Goal: Navigation & Orientation: Find specific page/section

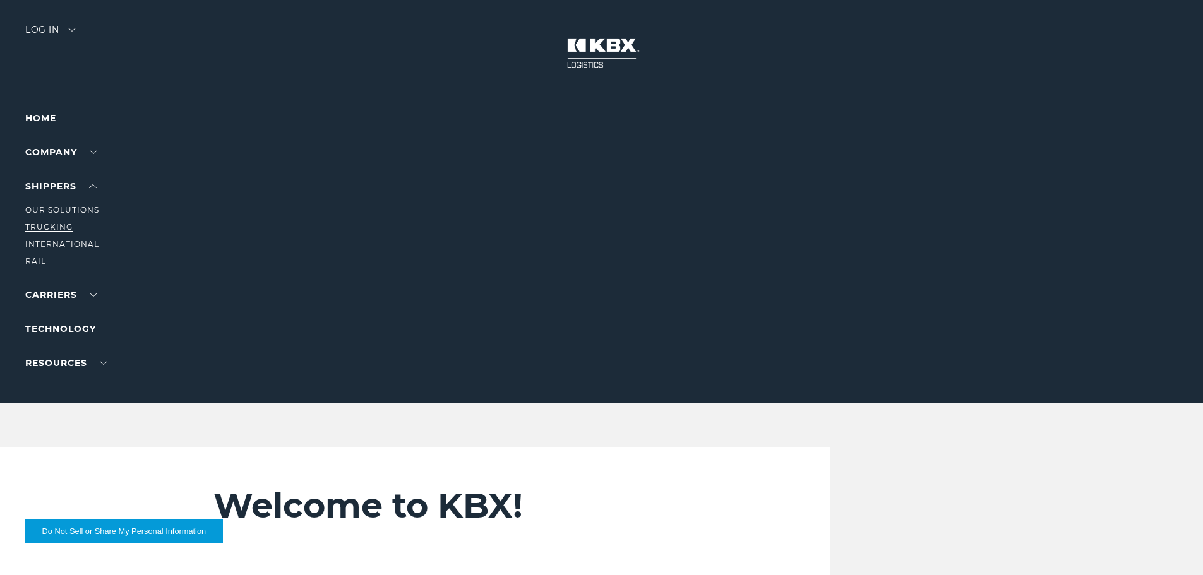
click at [61, 225] on link "Trucking" at bounding box center [48, 226] width 47 height 9
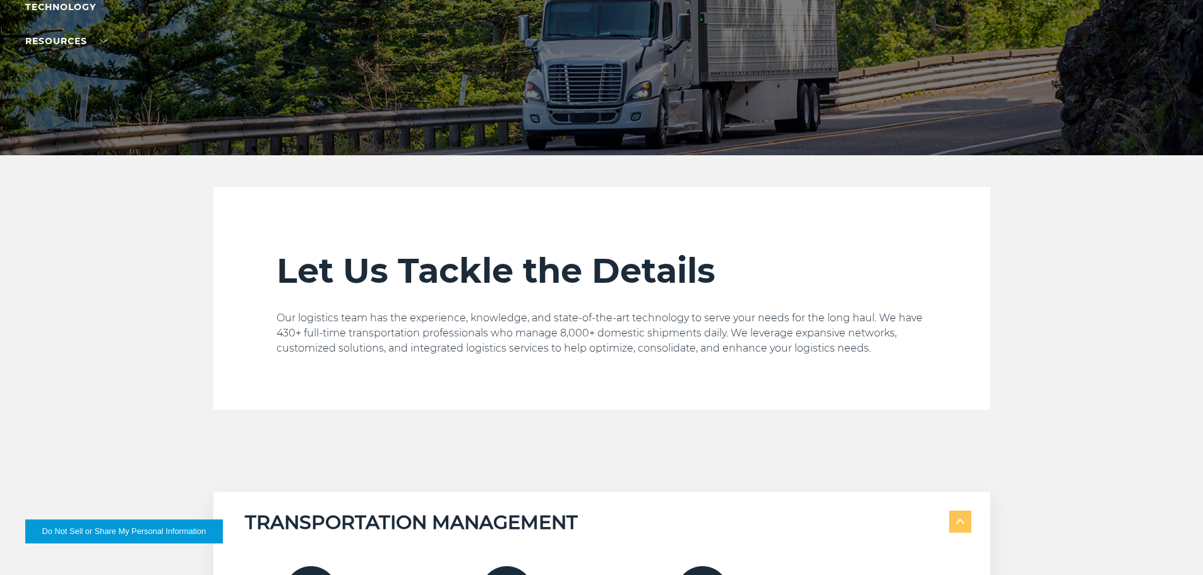
scroll to position [63, 0]
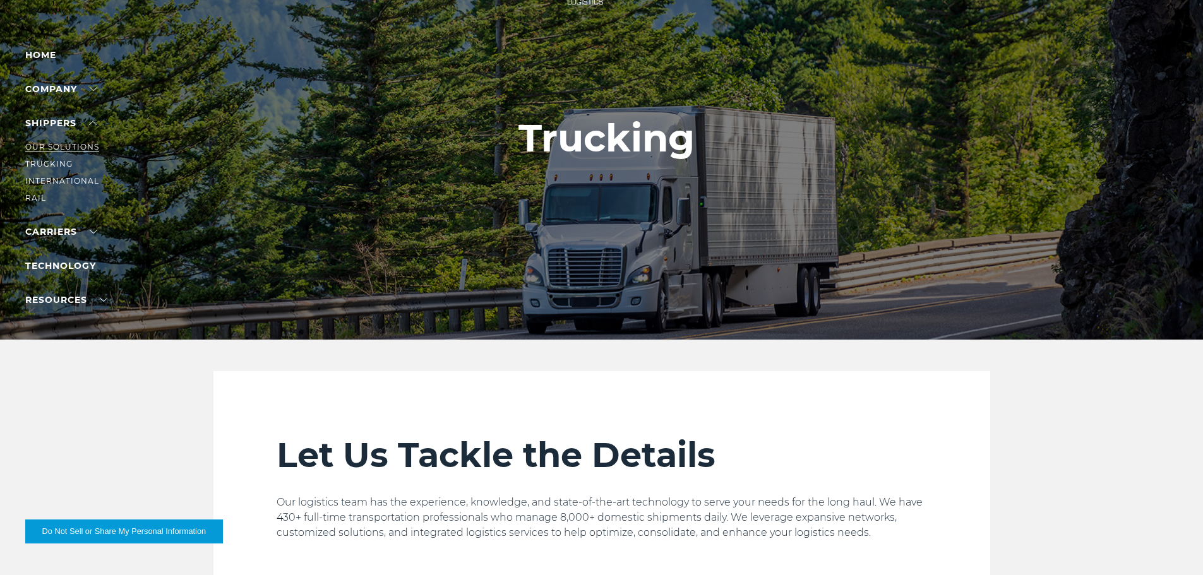
click at [71, 150] on link "Our Solutions" at bounding box center [62, 146] width 74 height 9
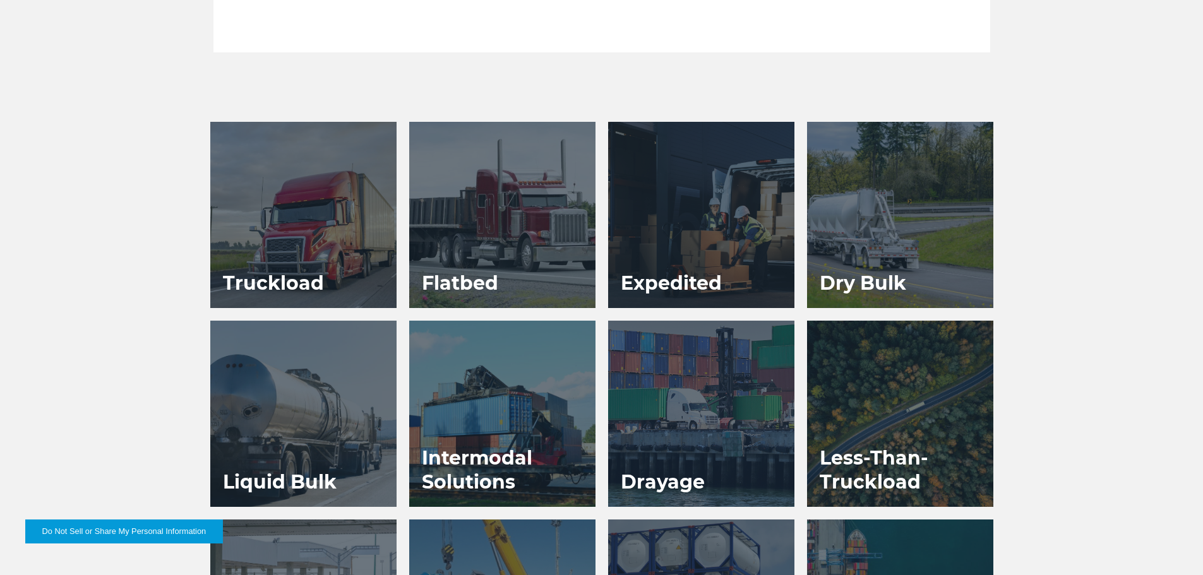
scroll to position [632, 0]
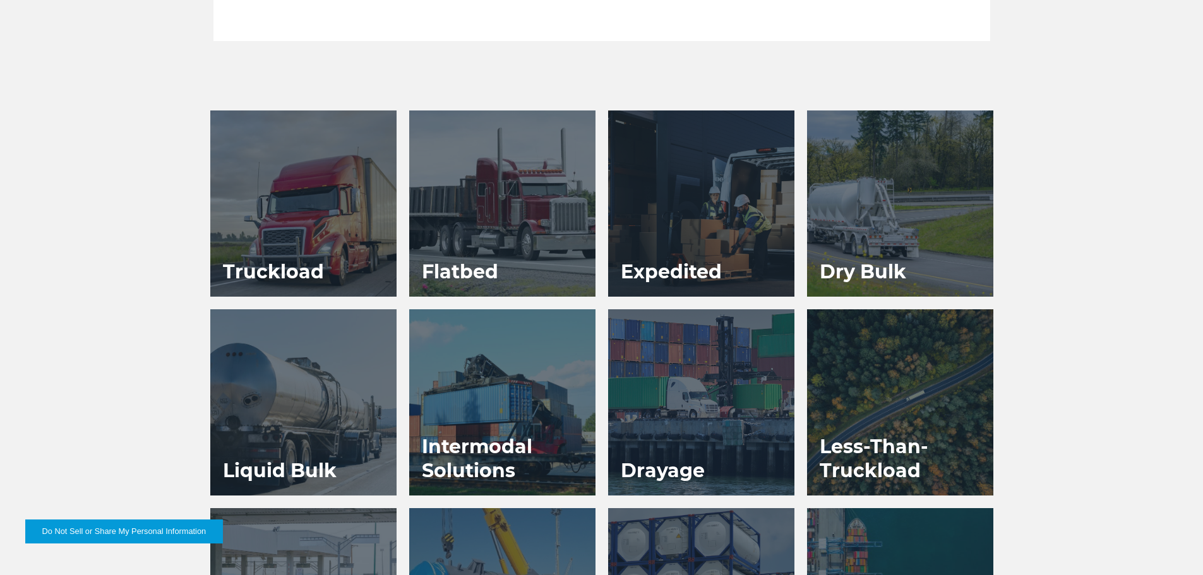
click at [300, 209] on div at bounding box center [303, 204] width 186 height 186
